Goal: Information Seeking & Learning: Learn about a topic

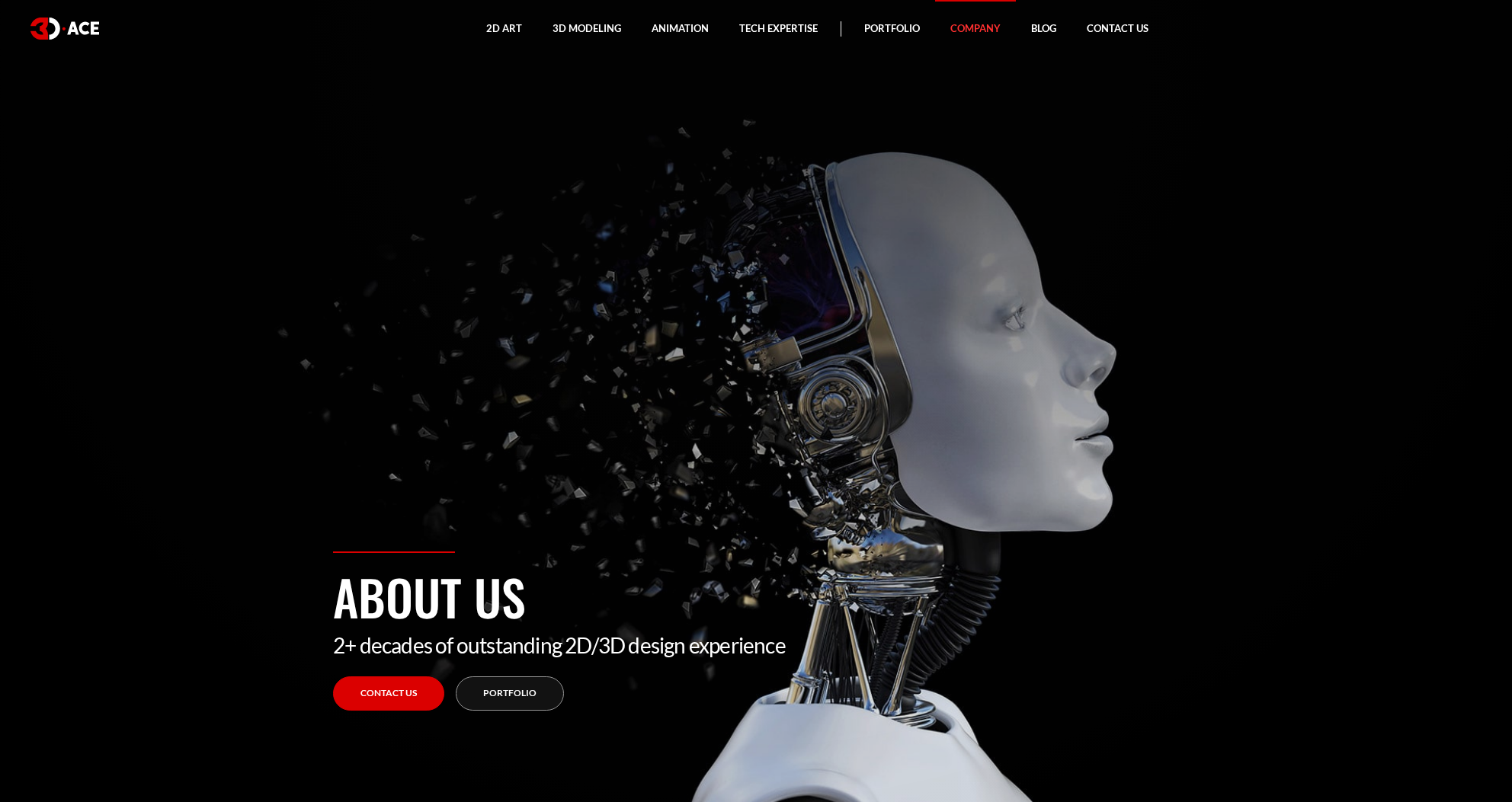
click at [1022, 283] on section "About us 2+ decades of outstanding 2D/3D design experience Contact Us Portfolio" at bounding box center [756, 401] width 1512 height 802
click at [509, 711] on div "About us 2+ decades of outstanding 2D/3D design experience Contact Us Portfolio" at bounding box center [756, 677] width 869 height 251
click at [513, 701] on link "Portfolio" at bounding box center [509, 693] width 108 height 35
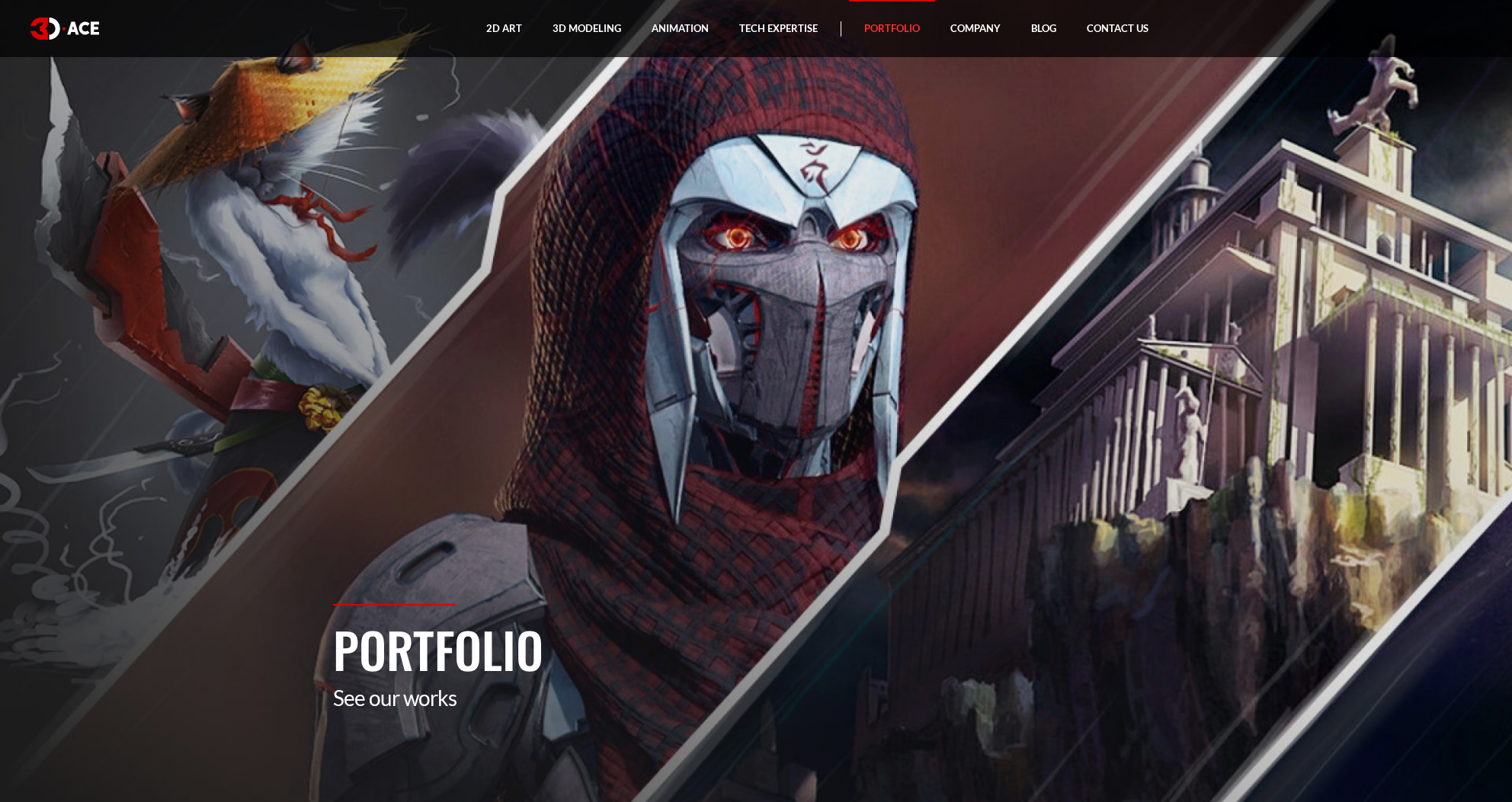
drag, startPoint x: 1508, startPoint y: 23, endPoint x: 1502, endPoint y: 53, distance: 30.6
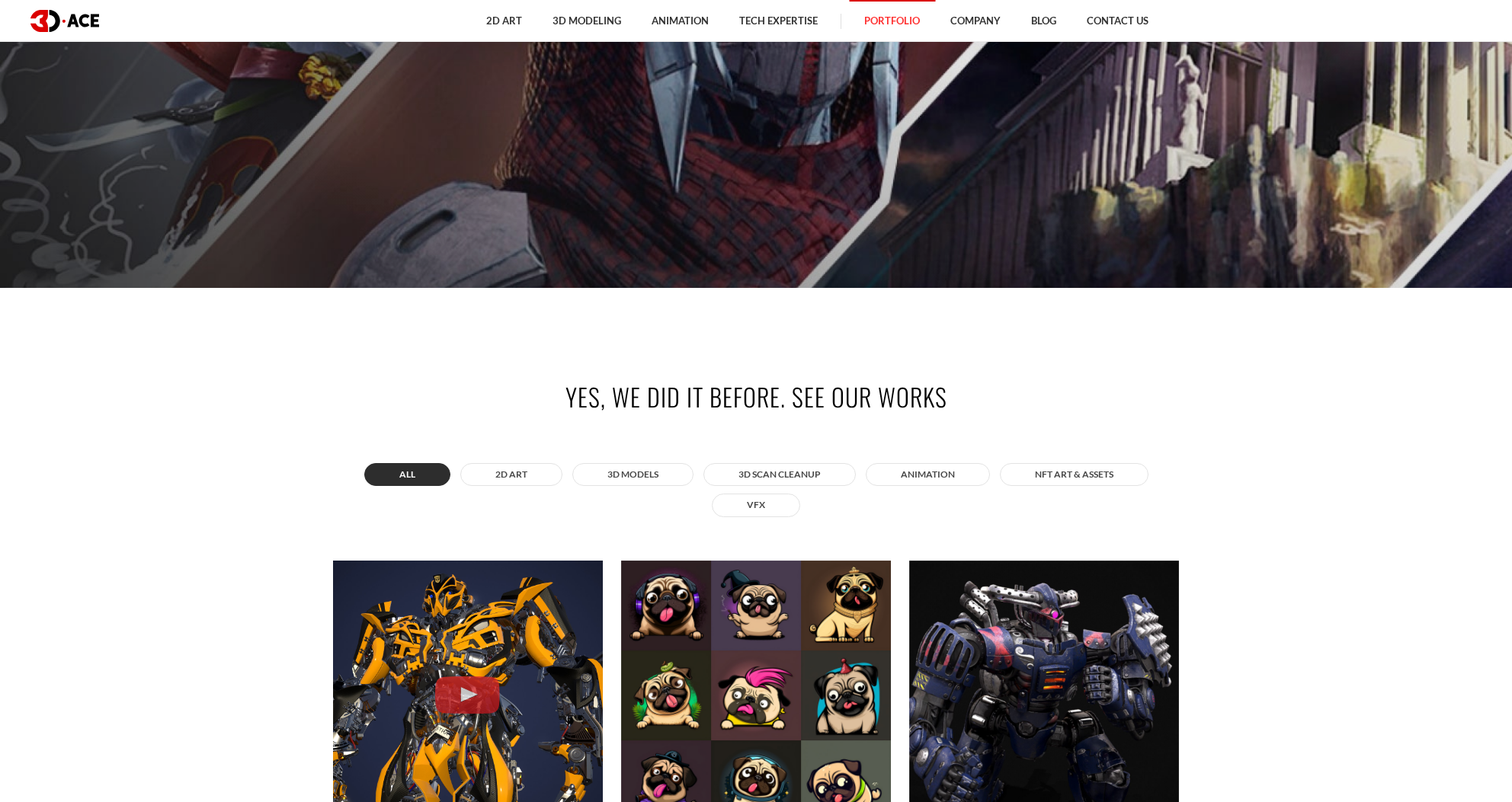
scroll to position [458, 0]
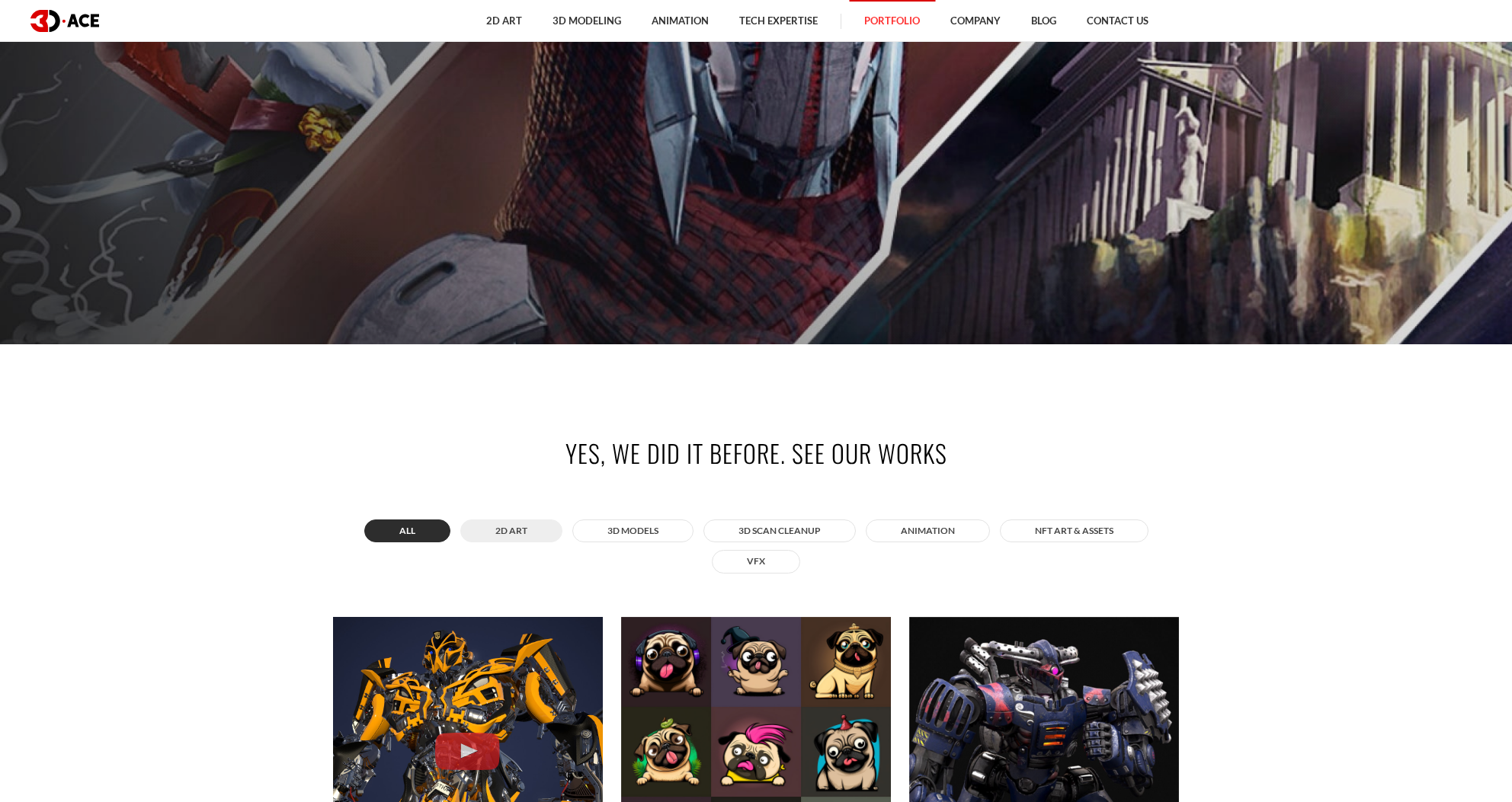
click at [529, 537] on button "2D ART" at bounding box center [511, 531] width 102 height 23
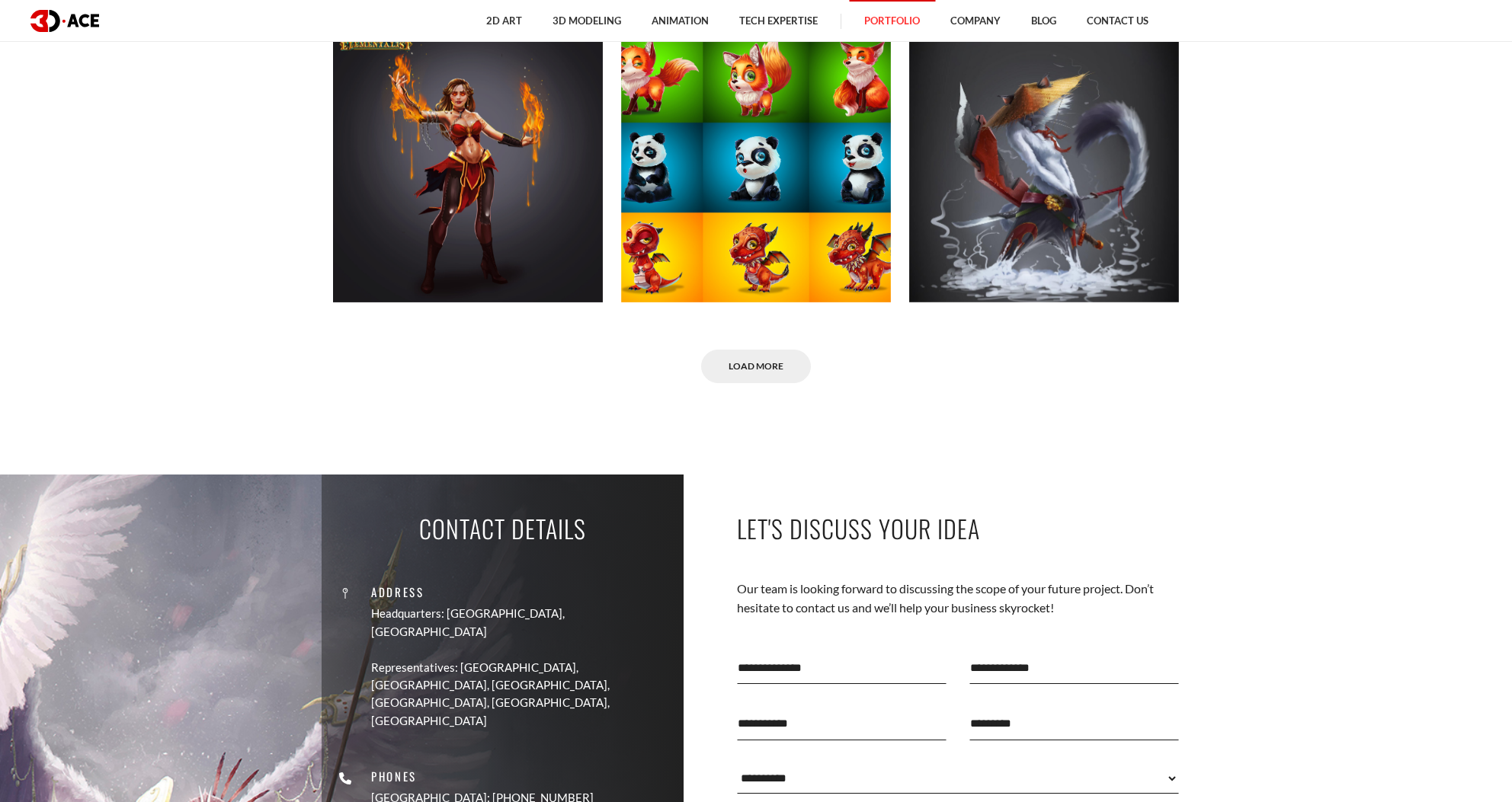
scroll to position [1318, 0]
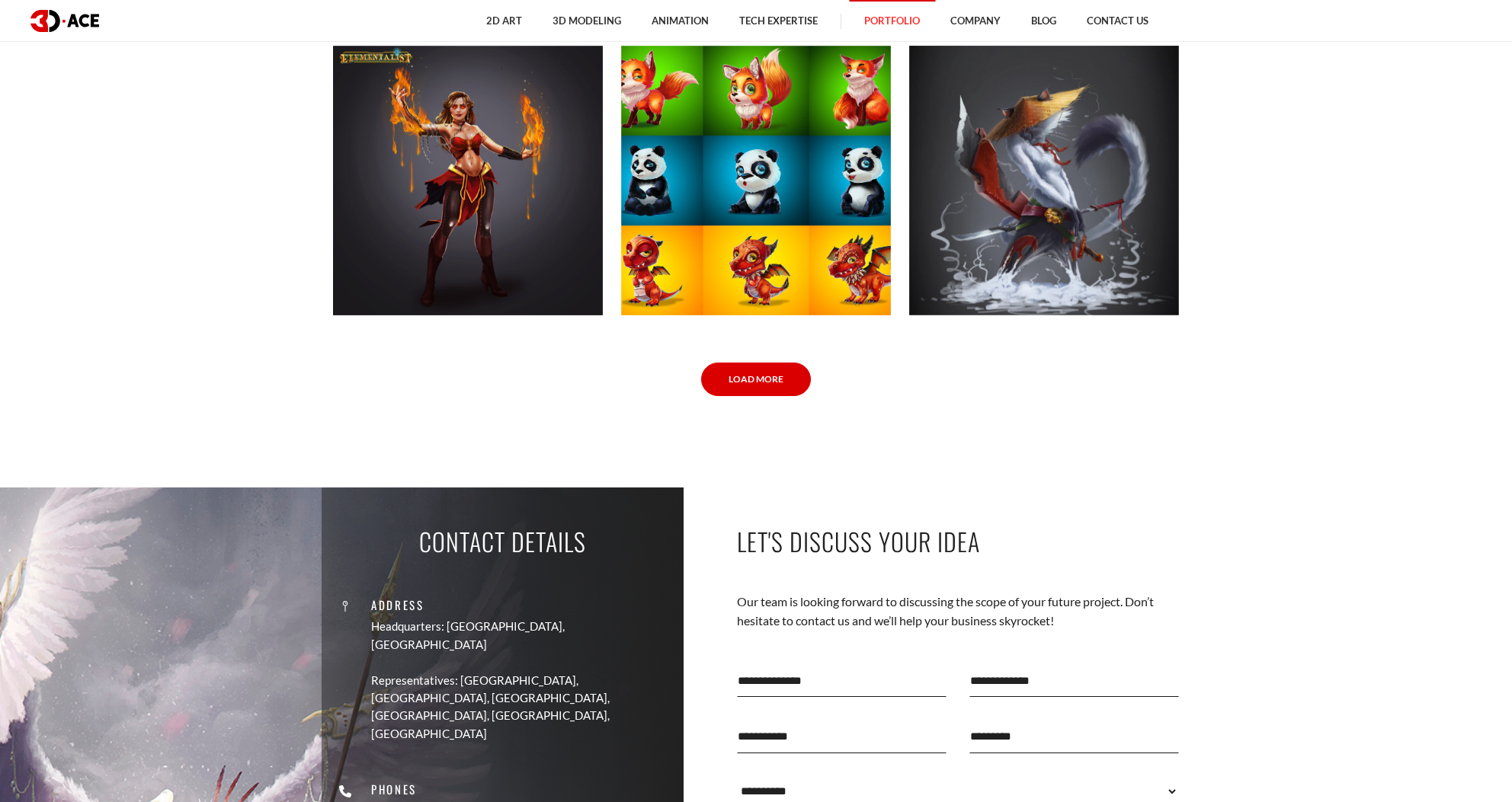
click at [735, 366] on link "Load More" at bounding box center [756, 380] width 109 height 35
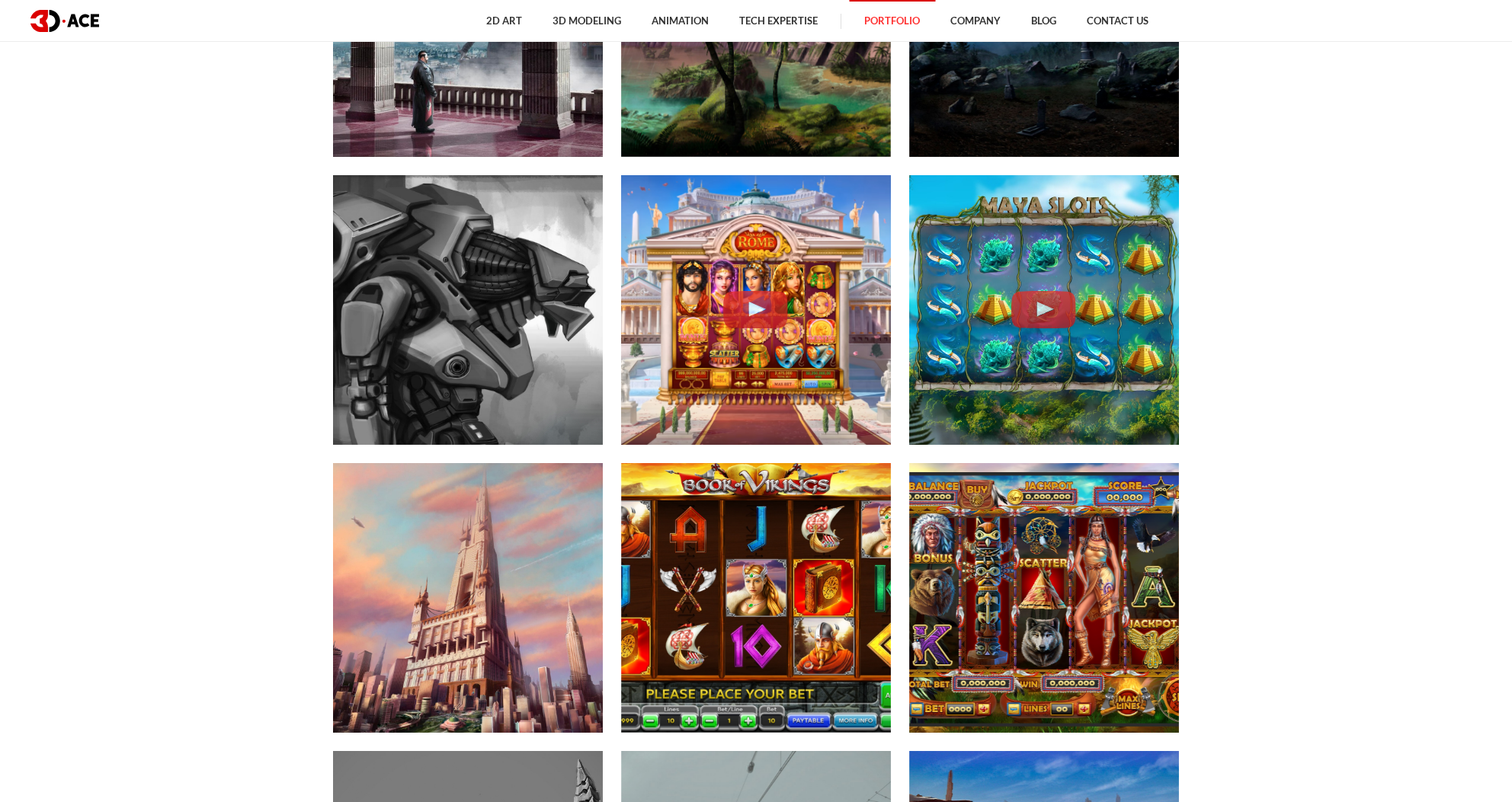
scroll to position [0, 0]
